Goal: Navigation & Orientation: Find specific page/section

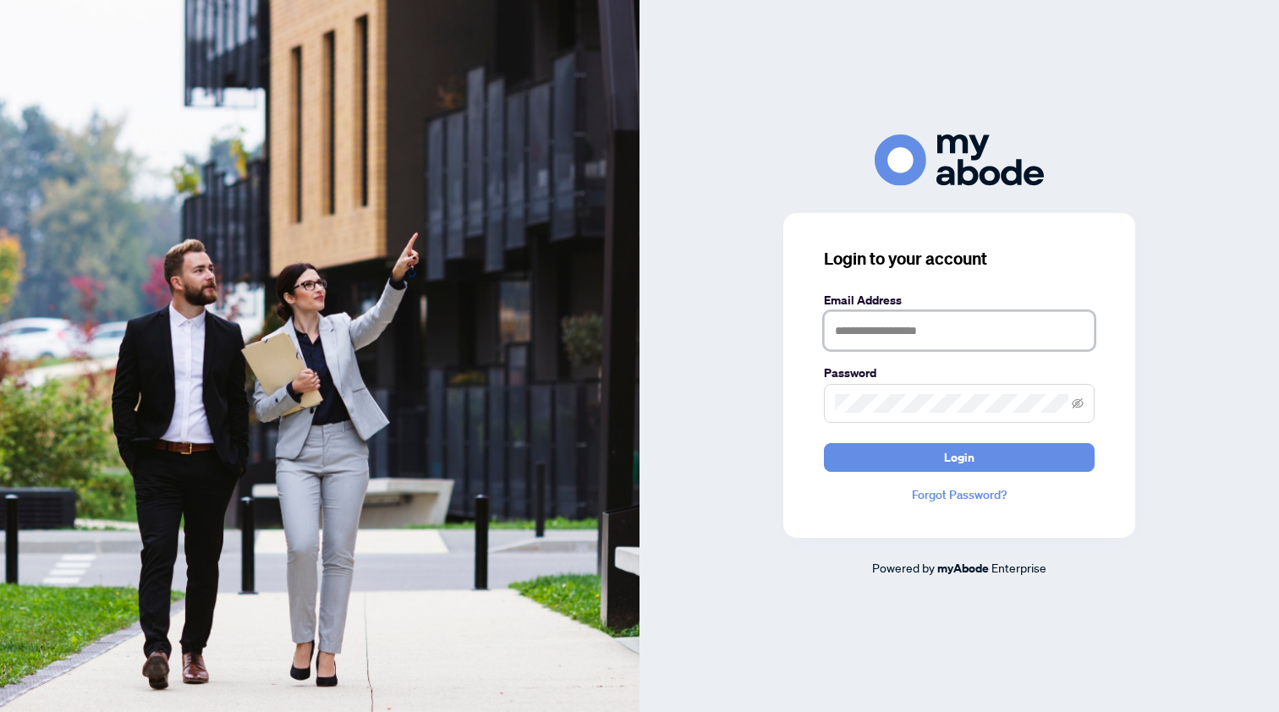
type input "**********"
click at [1078, 398] on icon "eye-invisible" at bounding box center [1078, 404] width 12 height 12
click at [1078, 401] on icon "eye" at bounding box center [1078, 404] width 12 height 12
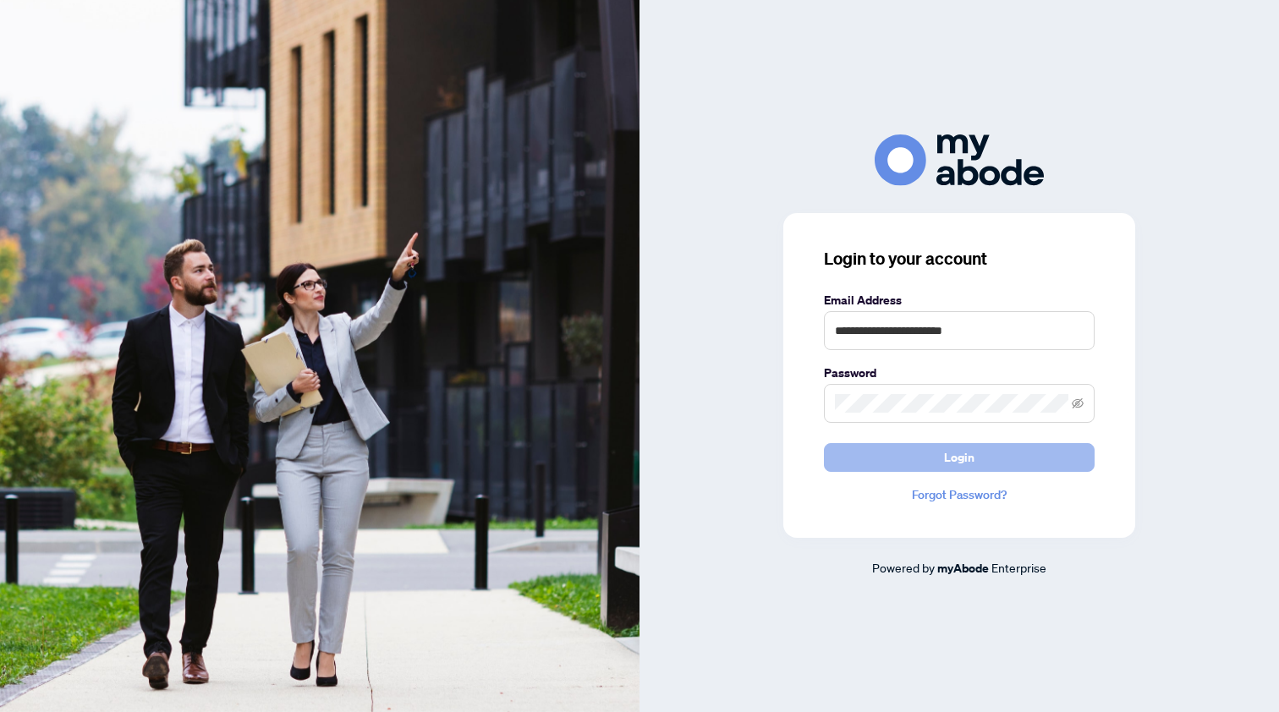
click at [965, 460] on span "Login" at bounding box center [959, 457] width 30 height 27
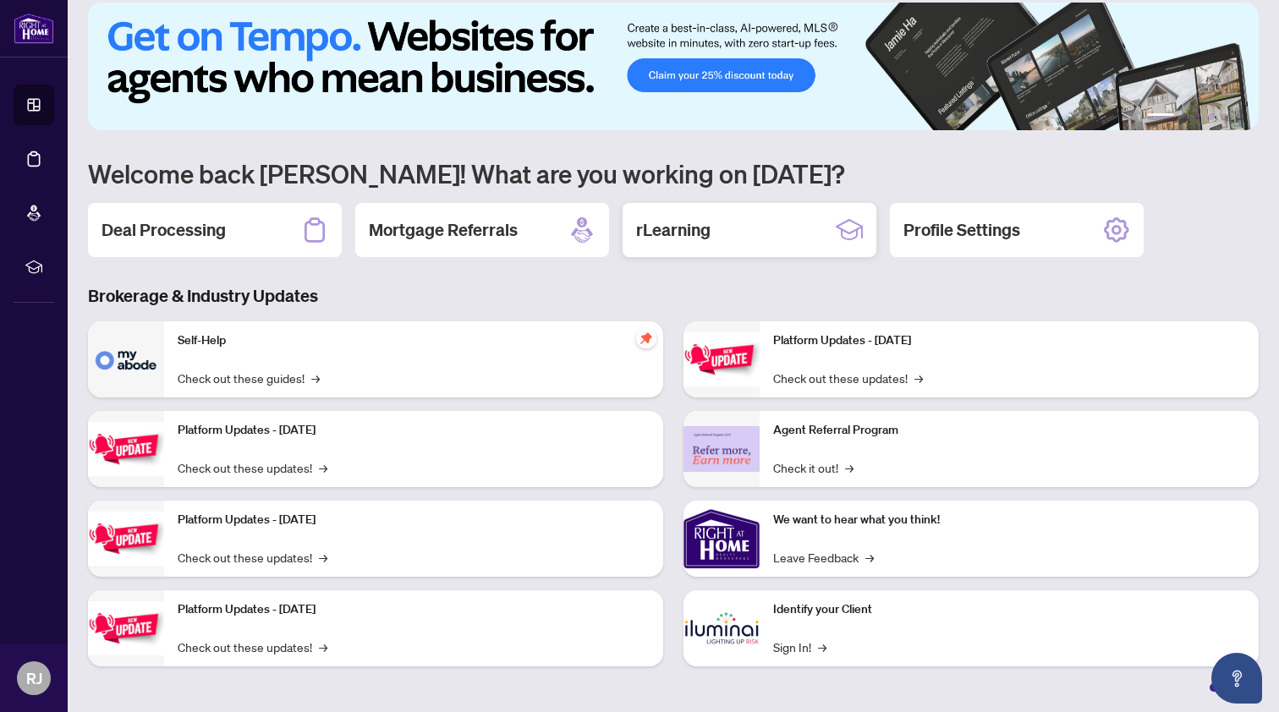
click at [665, 233] on h2 "rLearning" at bounding box center [673, 230] width 74 height 24
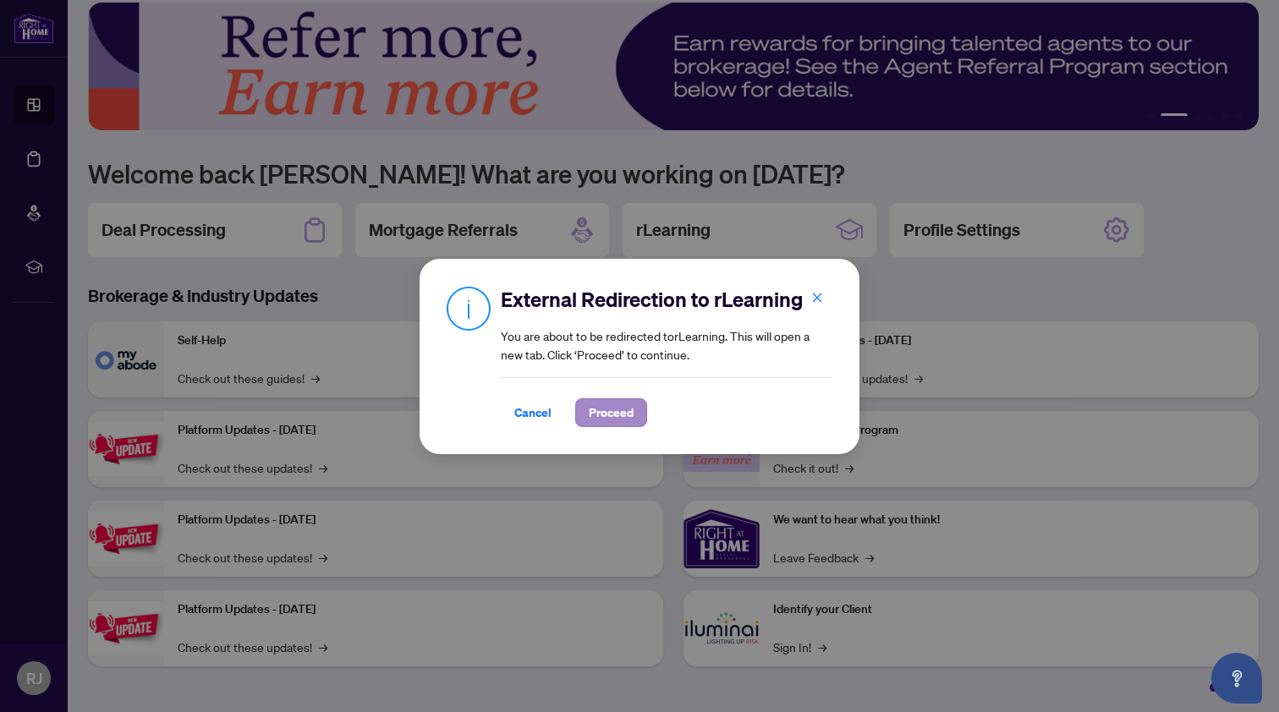
click at [608, 406] on span "Proceed" at bounding box center [611, 412] width 45 height 27
